Goal: Information Seeking & Learning: Learn about a topic

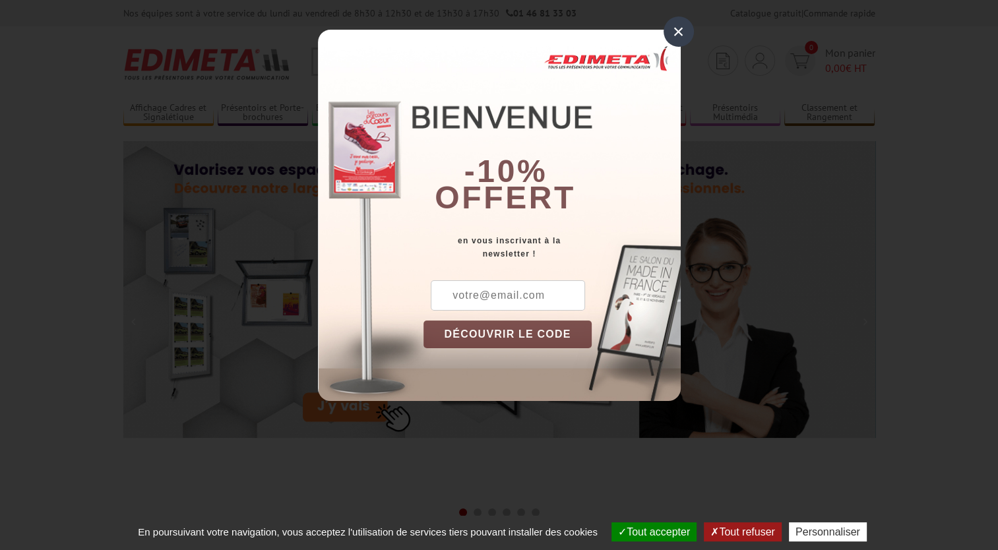
click at [675, 34] on div "×" at bounding box center [678, 31] width 30 height 30
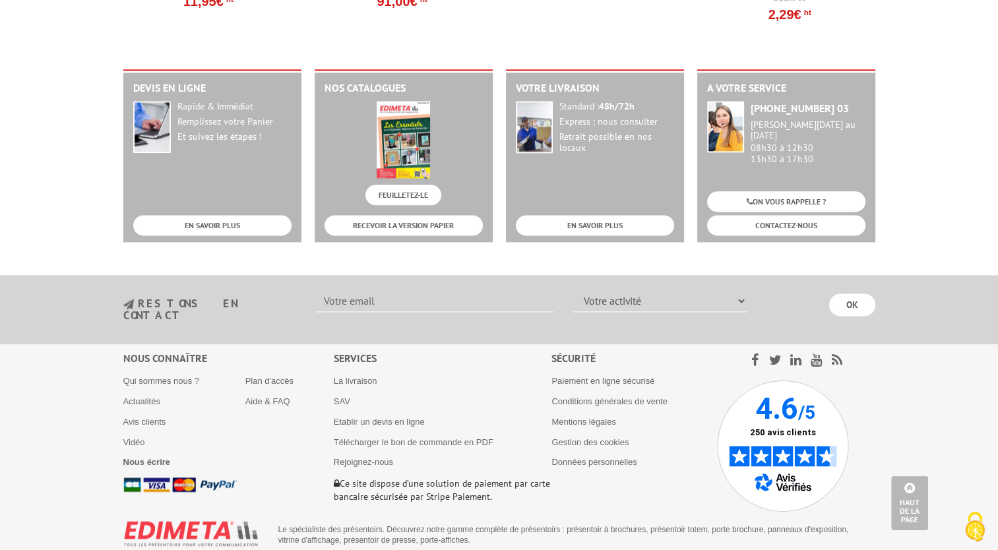
scroll to position [1689, 0]
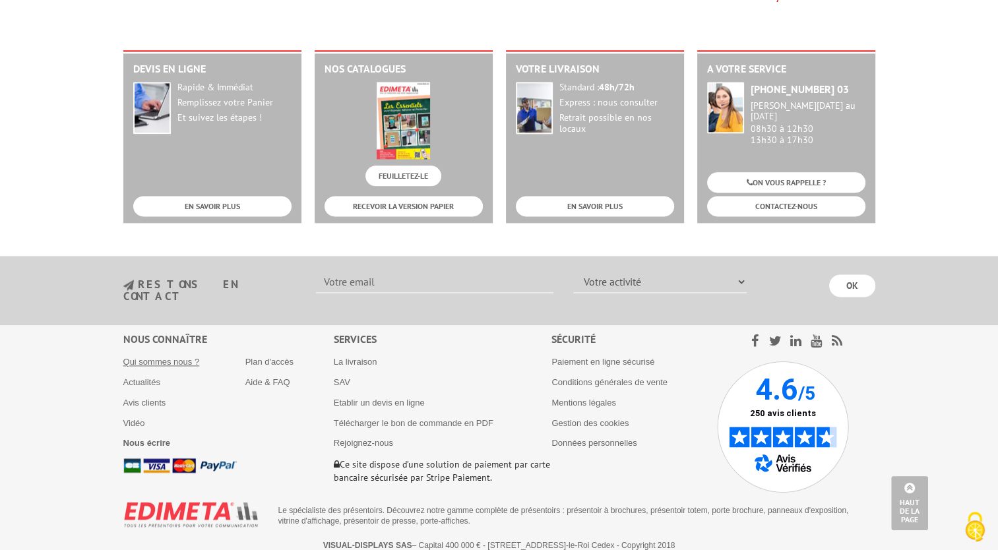
click at [162, 357] on link "Qui sommes nous ?" at bounding box center [161, 362] width 76 height 10
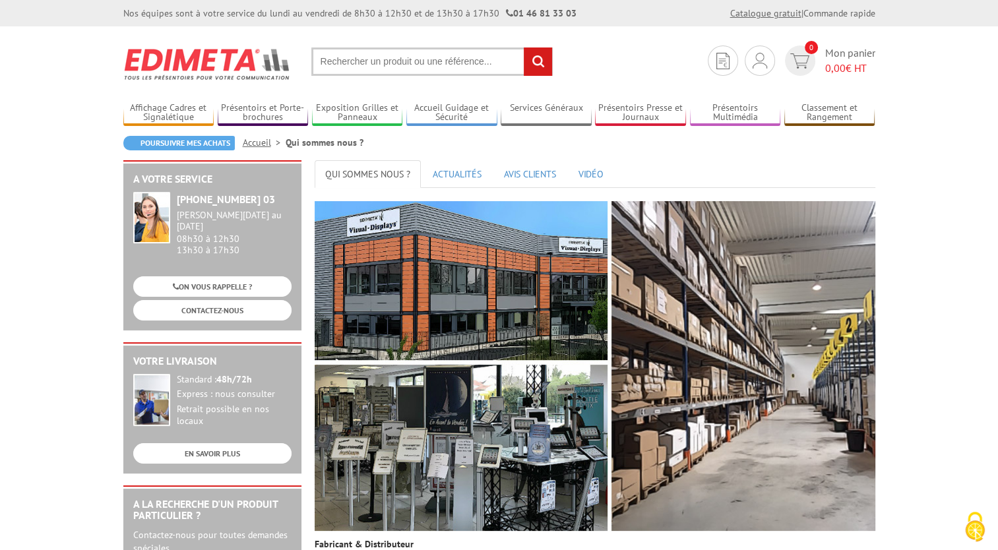
click at [789, 18] on link "Catalogue gratuit" at bounding box center [765, 13] width 71 height 12
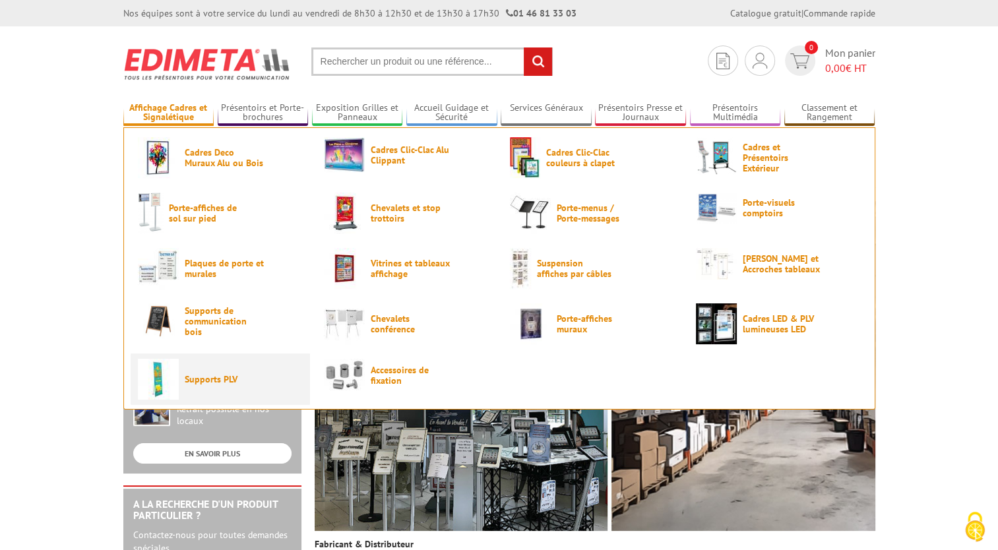
click at [222, 382] on span "Supports PLV" at bounding box center [224, 379] width 79 height 11
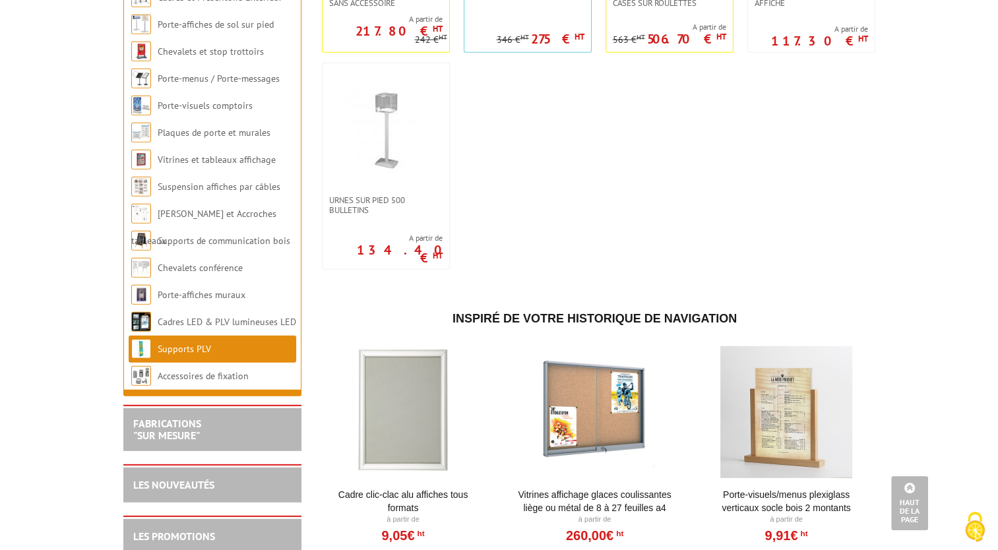
scroll to position [4228, 0]
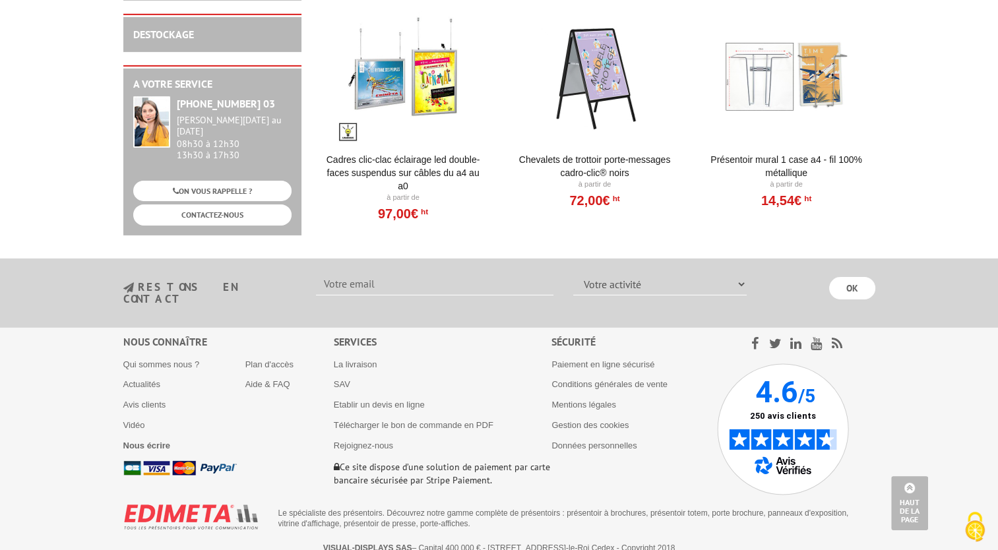
click at [692, 276] on select "Votre activité Administrations et collectivités Magasins et commerces Entrepris…" at bounding box center [659, 284] width 173 height 22
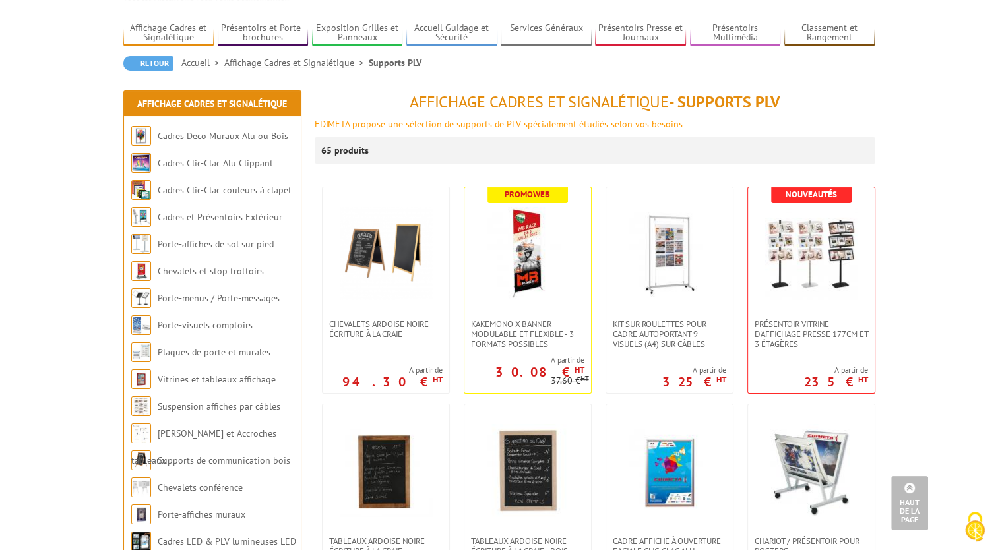
scroll to position [0, 0]
